Goal: Navigation & Orientation: Find specific page/section

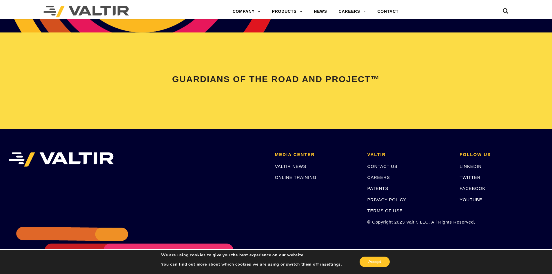
scroll to position [1217, 0]
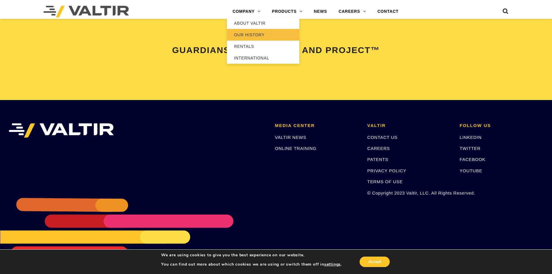
click at [252, 36] on link "OUR HISTORY" at bounding box center [263, 35] width 72 height 12
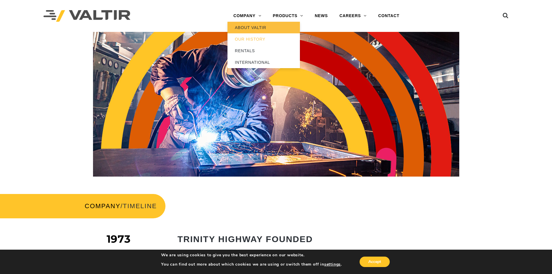
click at [257, 27] on link "ABOUT VALTIR" at bounding box center [264, 28] width 72 height 12
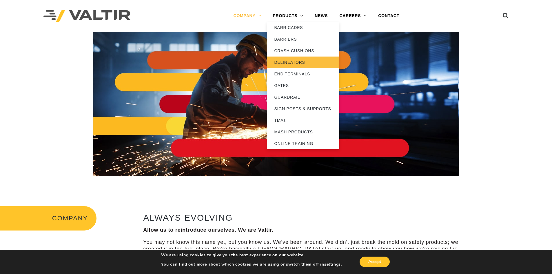
click at [298, 60] on link "DELINEATORS" at bounding box center [303, 63] width 72 height 12
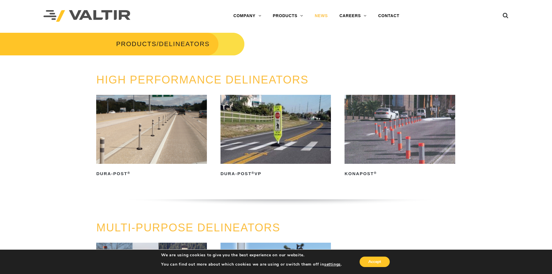
click at [322, 18] on link "NEWS" at bounding box center [321, 16] width 25 height 12
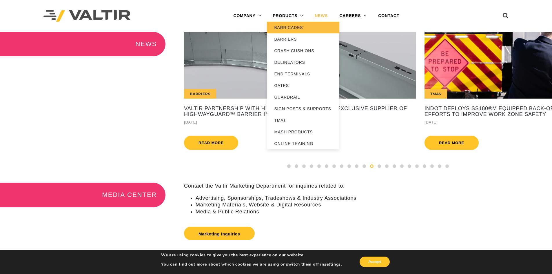
click at [296, 26] on link "BARRICADES" at bounding box center [303, 28] width 72 height 12
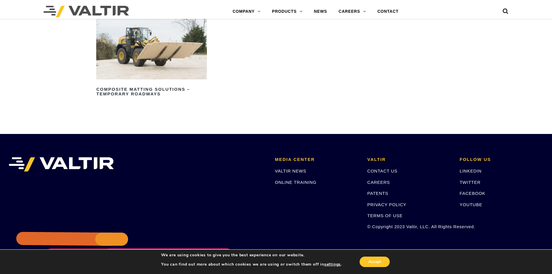
scroll to position [783, 0]
